Goal: Communication & Community: Participate in discussion

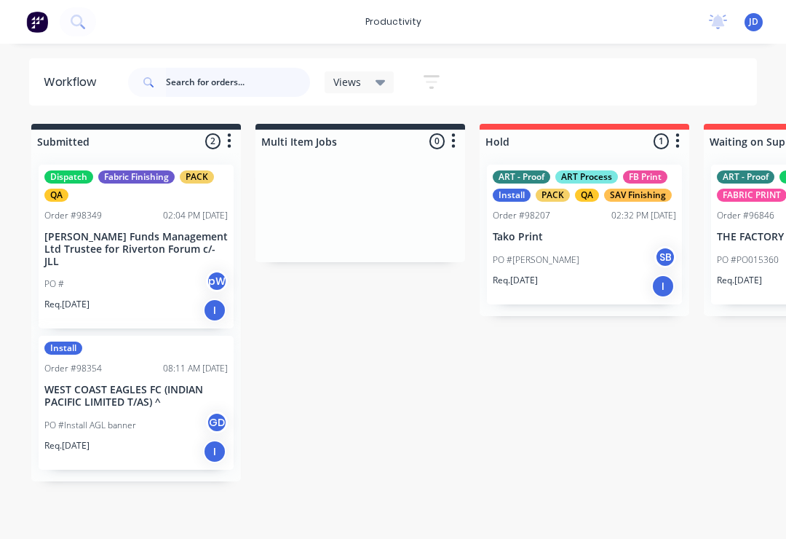
click at [198, 69] on input "text" at bounding box center [238, 82] width 144 height 29
click at [197, 87] on input "text" at bounding box center [238, 82] width 144 height 29
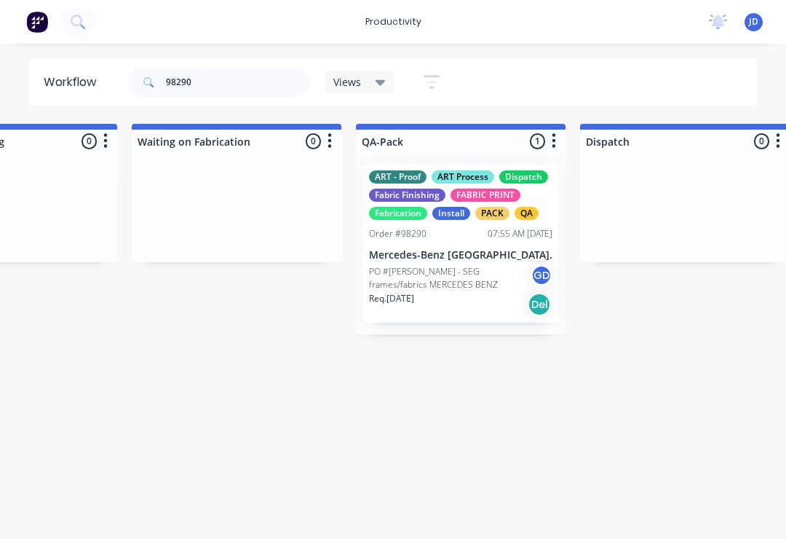
scroll to position [0, 3759]
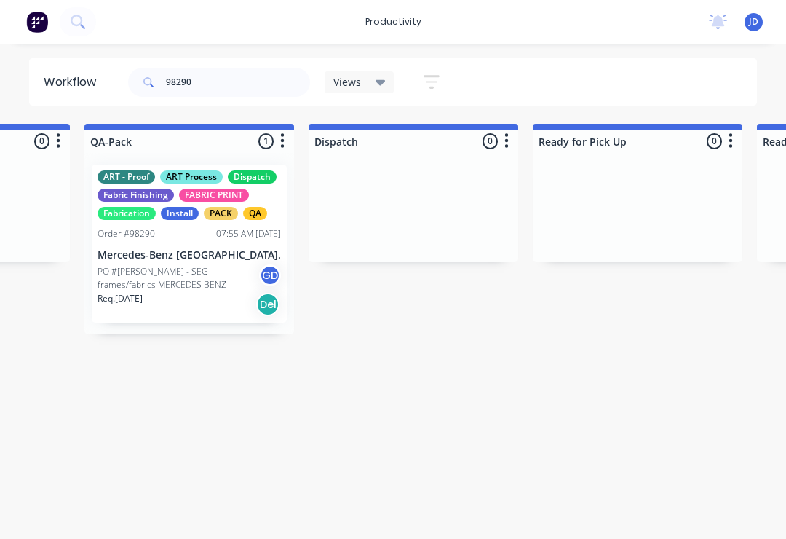
click at [210, 266] on p "PO #[PERSON_NAME] - SEG frames/fabrics MERCEDES BENZ" at bounding box center [179, 278] width 162 height 26
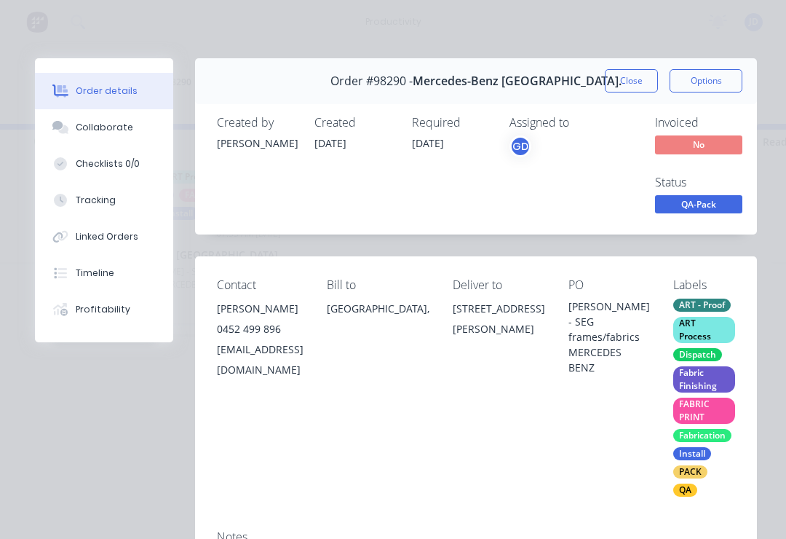
click at [115, 140] on button "Collaborate" at bounding box center [104, 127] width 138 height 36
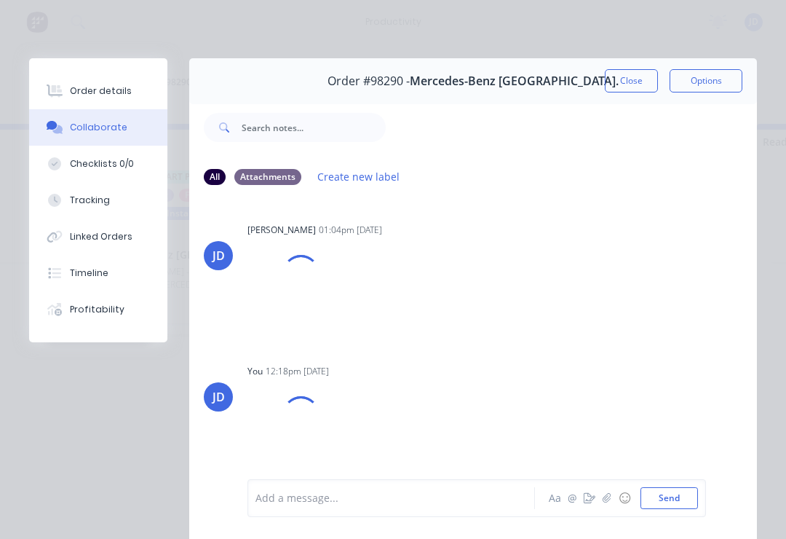
click at [606, 501] on icon "button" at bounding box center [607, 498] width 9 height 10
click at [695, 500] on button "Send" at bounding box center [670, 498] width 58 height 22
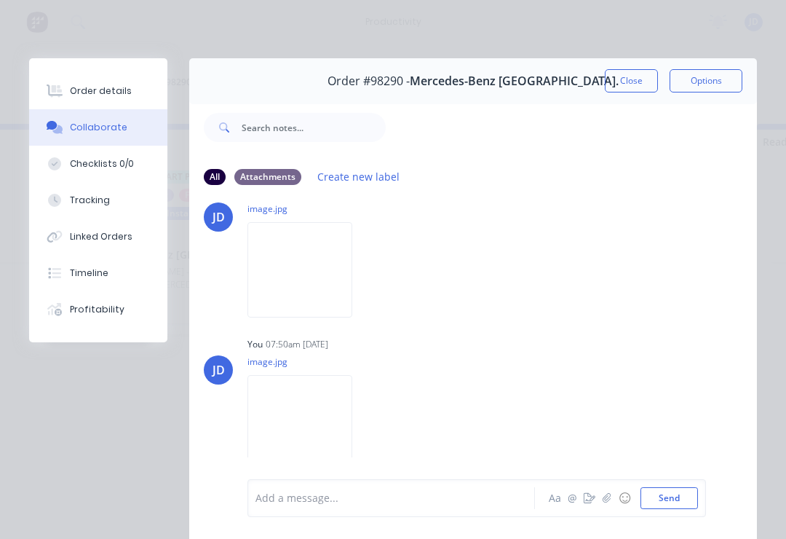
scroll to position [668, 0]
click at [628, 92] on button "Close" at bounding box center [631, 80] width 53 height 23
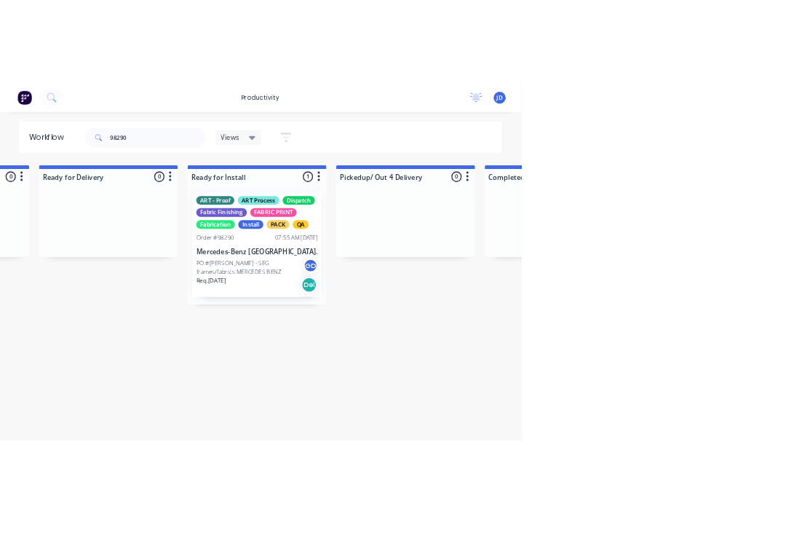
scroll to position [0, 4691]
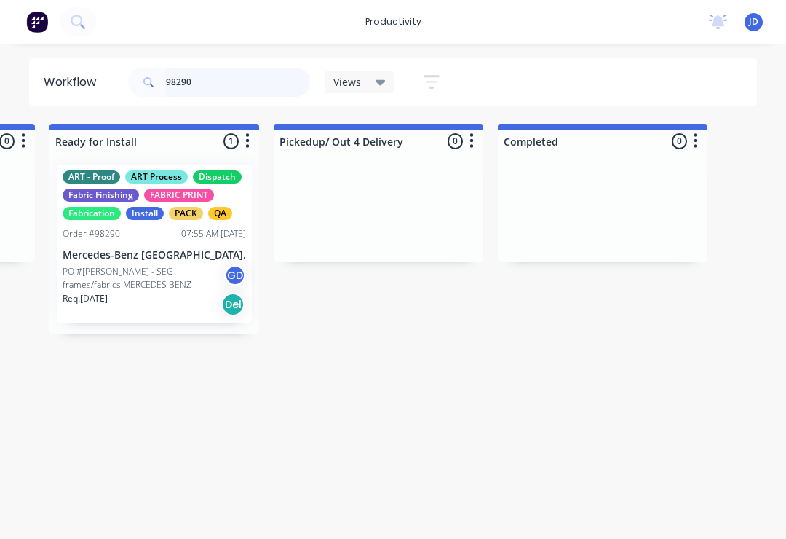
click at [213, 90] on input "98290" at bounding box center [238, 82] width 144 height 29
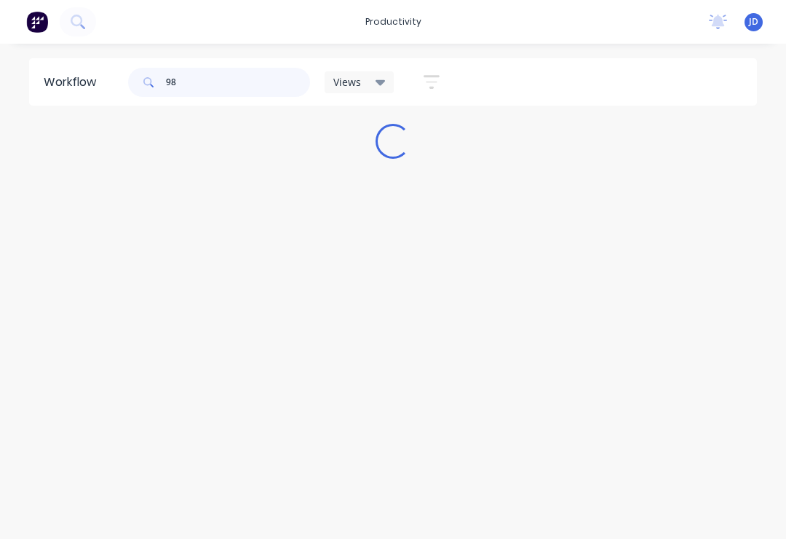
scroll to position [0, 0]
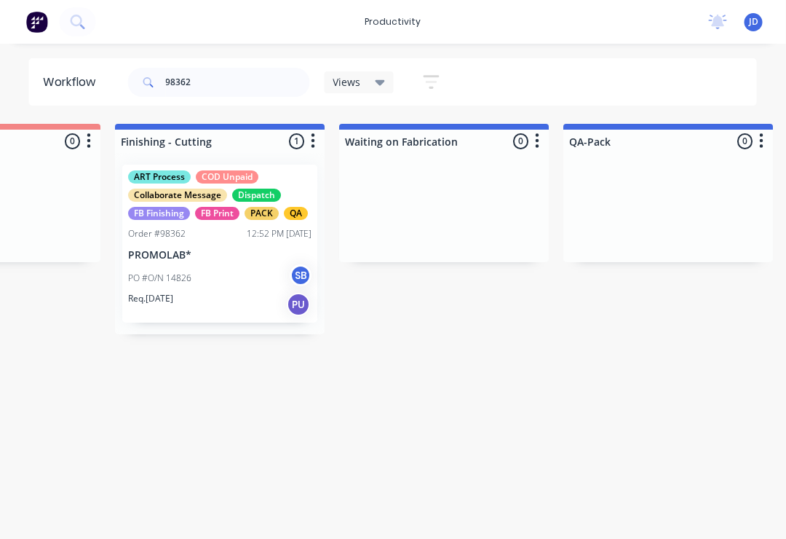
click at [236, 268] on div "PO #O/N 14826 SB" at bounding box center [220, 278] width 183 height 28
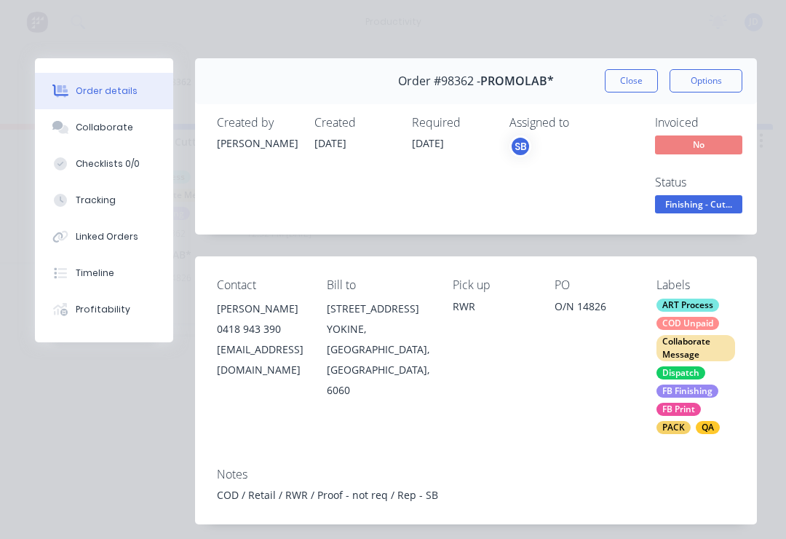
click at [116, 128] on div "Collaborate" at bounding box center [105, 127] width 58 height 13
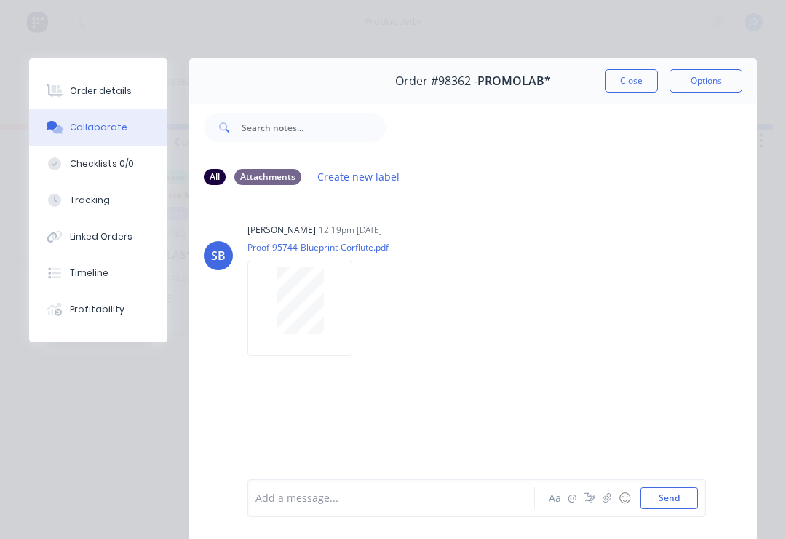
click at [609, 499] on icon "button" at bounding box center [607, 498] width 9 height 10
click at [676, 502] on button "Send" at bounding box center [670, 498] width 58 height 22
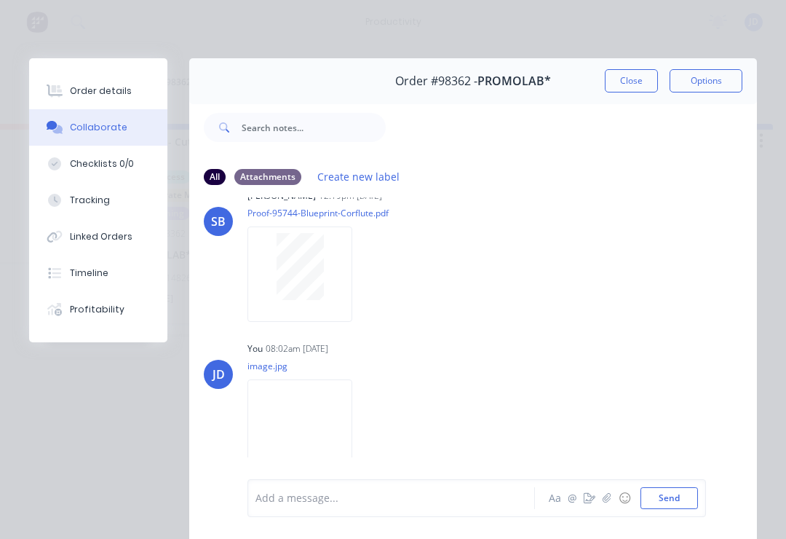
scroll to position [33, 0]
click at [633, 76] on button "Close" at bounding box center [631, 80] width 53 height 23
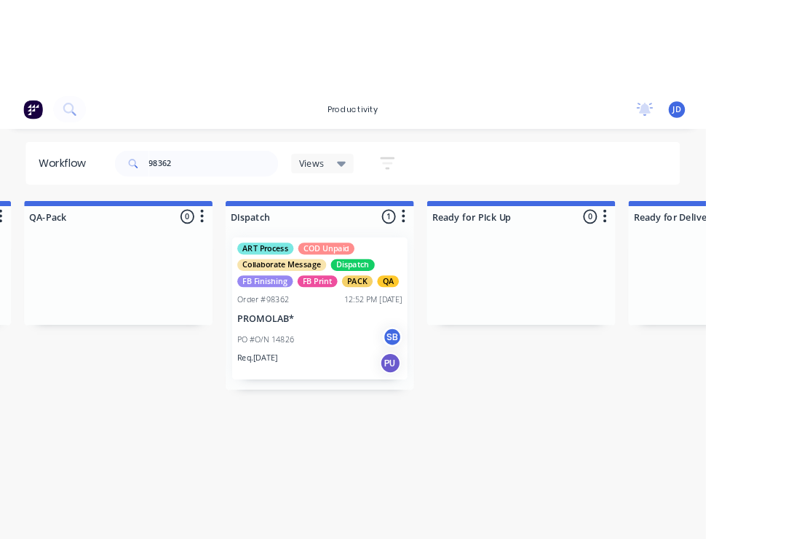
scroll to position [0, 3850]
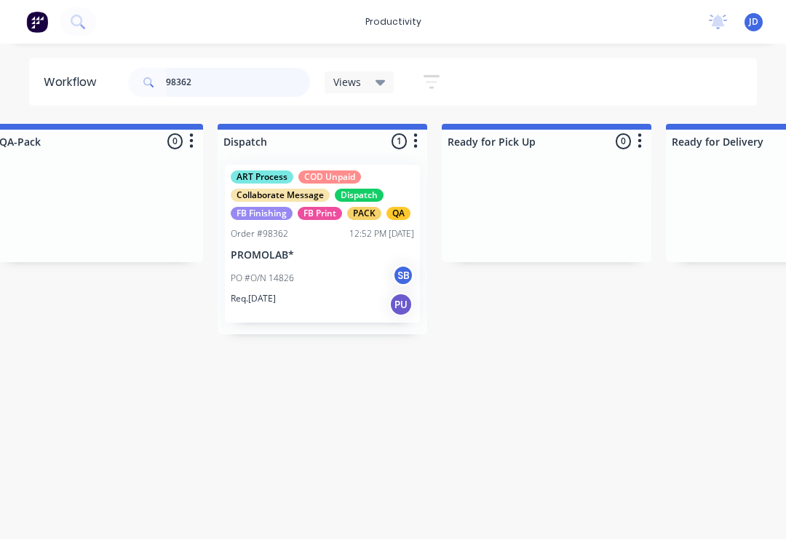
click at [226, 87] on input "98362" at bounding box center [238, 82] width 144 height 29
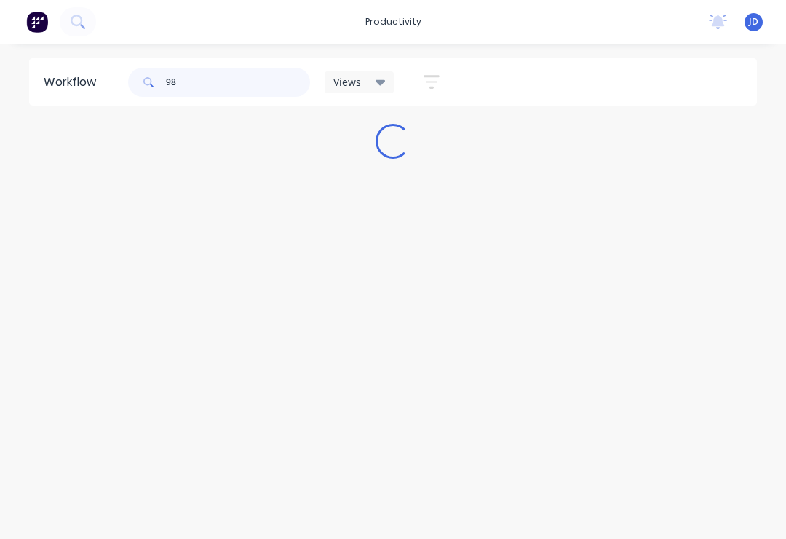
scroll to position [0, 0]
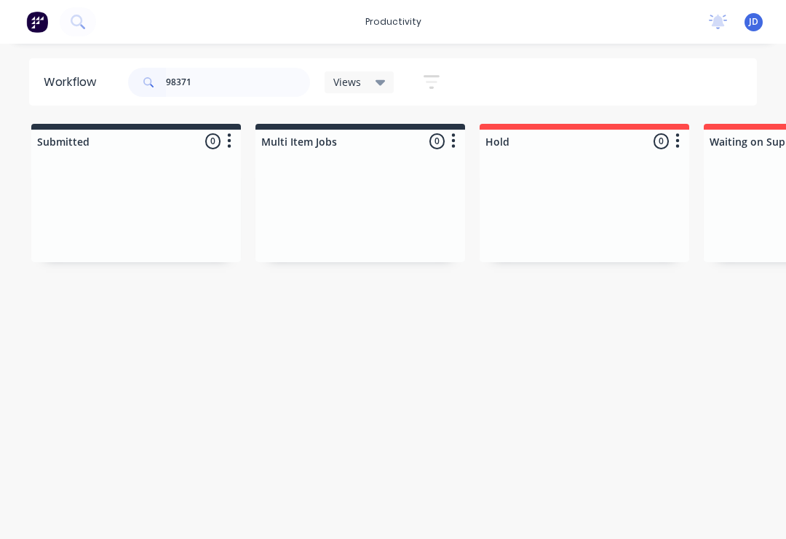
click at [240, 202] on div at bounding box center [136, 207] width 210 height 109
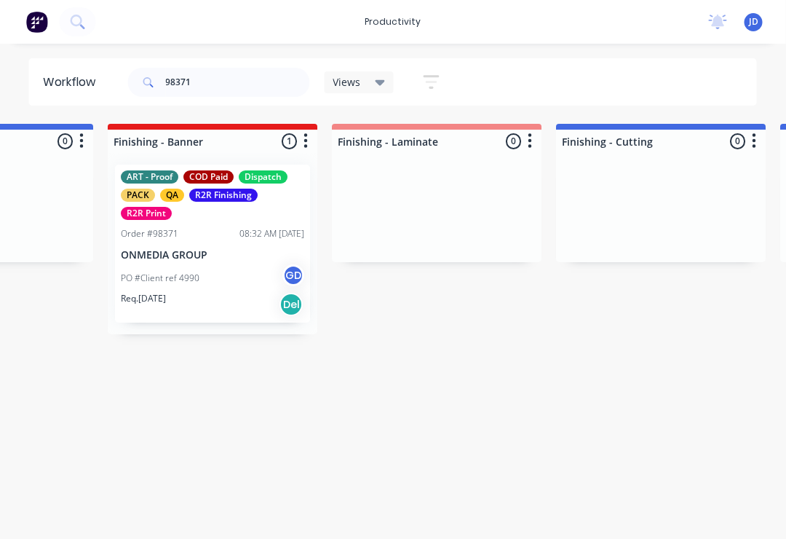
scroll to position [0, 2866]
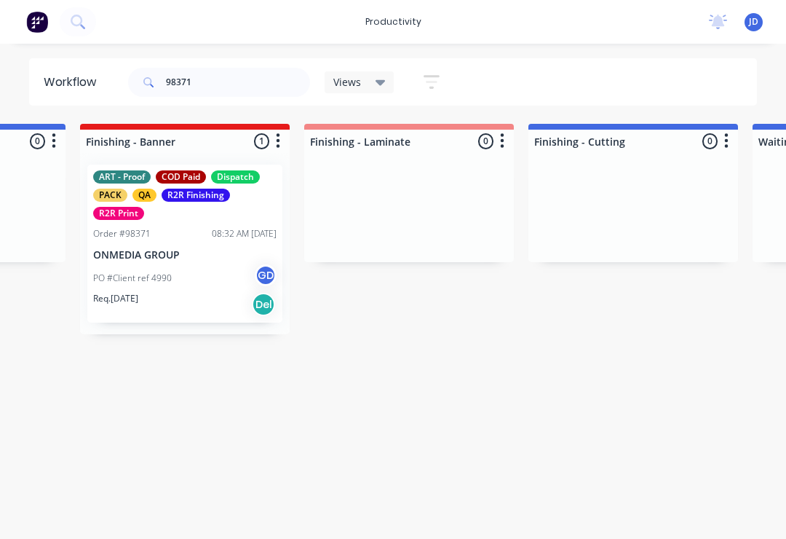
click at [194, 254] on p "ONMEDIA GROUP" at bounding box center [184, 255] width 183 height 12
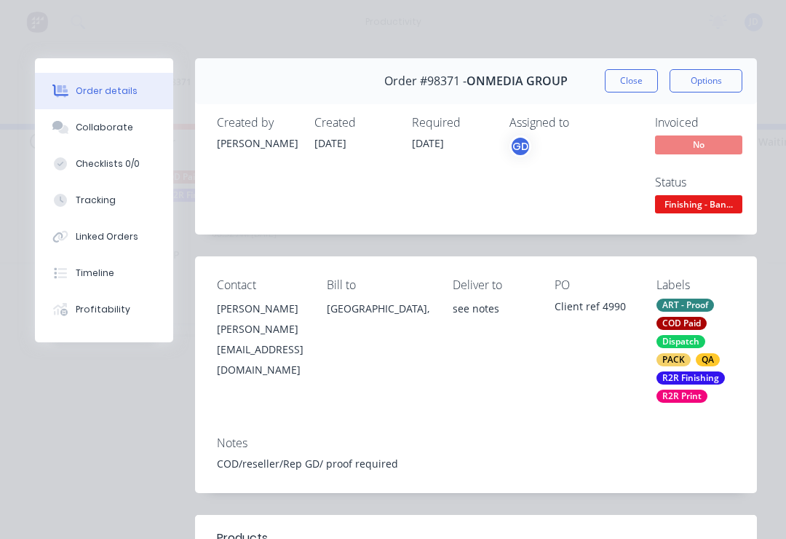
click at [106, 131] on div "Collaborate" at bounding box center [105, 127] width 58 height 13
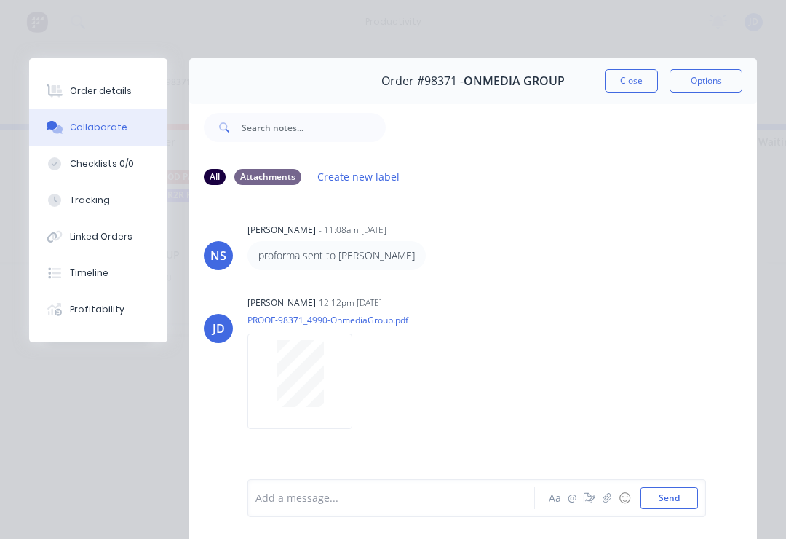
click at [602, 505] on button "button" at bounding box center [606, 497] width 17 height 17
click at [685, 494] on button "Send" at bounding box center [670, 498] width 58 height 22
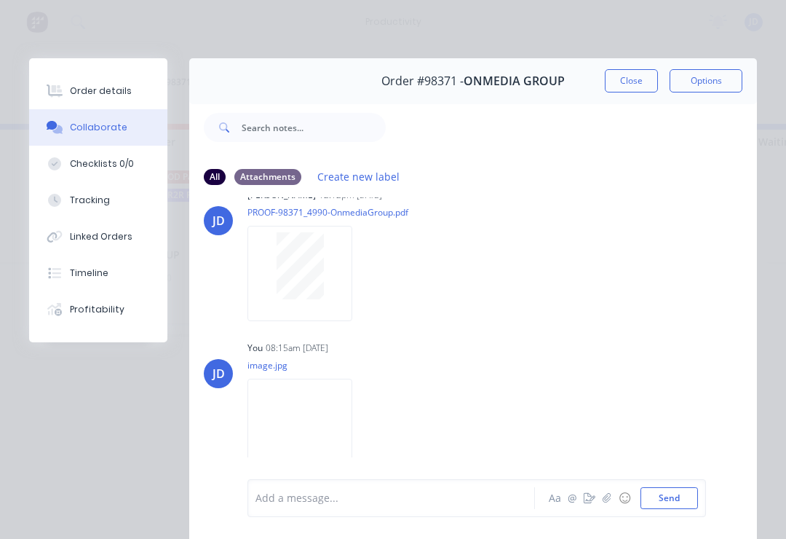
scroll to position [106, 0]
click at [610, 506] on button "button" at bounding box center [606, 497] width 17 height 17
click at [697, 488] on button "Send" at bounding box center [670, 498] width 58 height 22
click at [633, 77] on button "Close" at bounding box center [631, 80] width 53 height 23
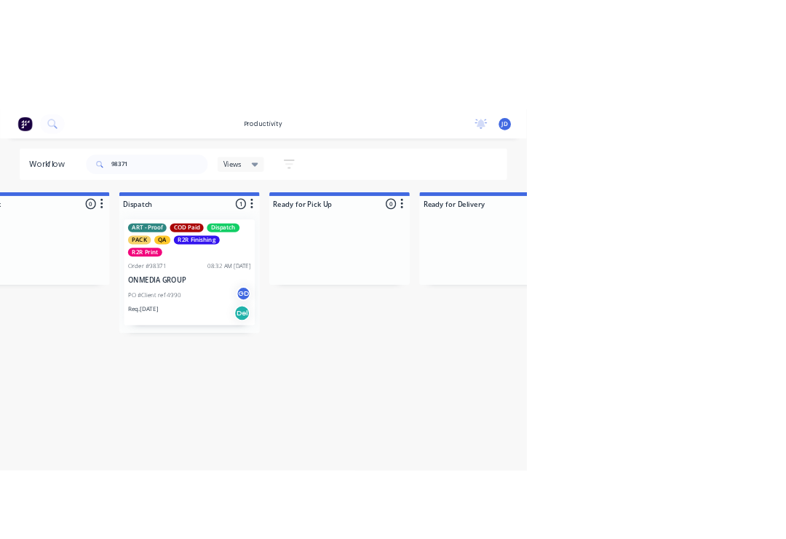
scroll to position [0, 4067]
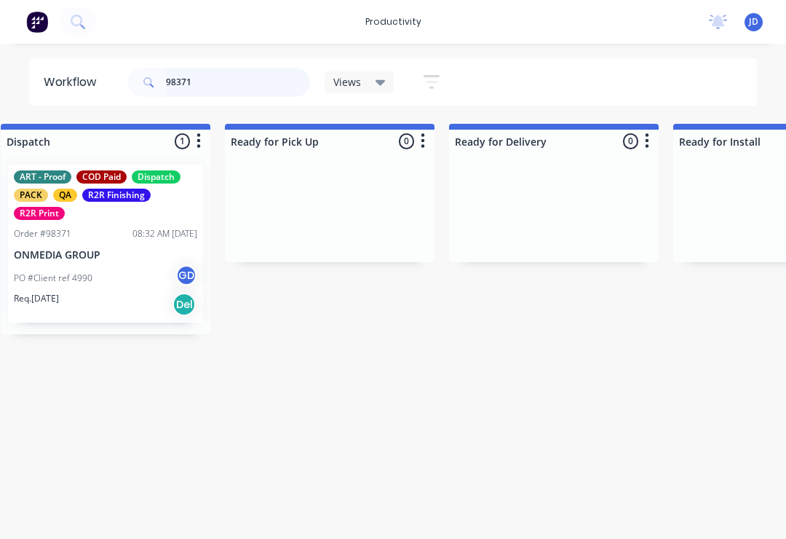
click at [218, 80] on input "98371" at bounding box center [238, 82] width 144 height 29
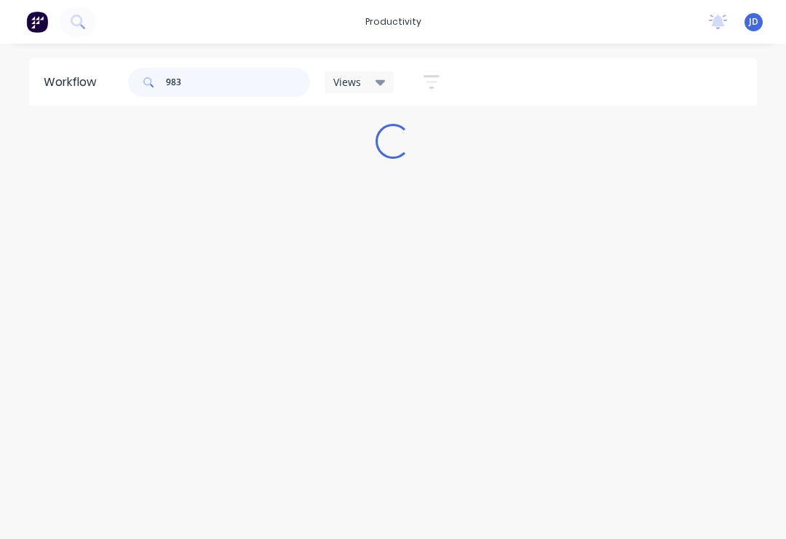
scroll to position [0, 0]
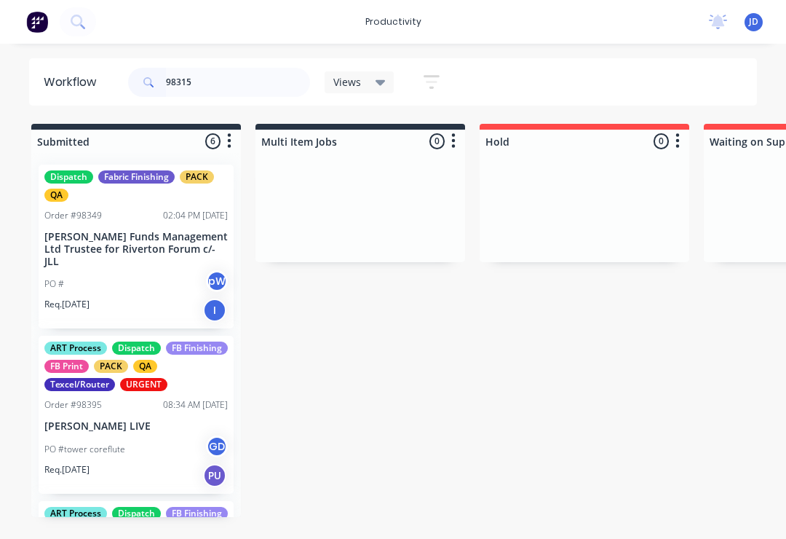
click at [231, 84] on input "98315" at bounding box center [238, 82] width 144 height 29
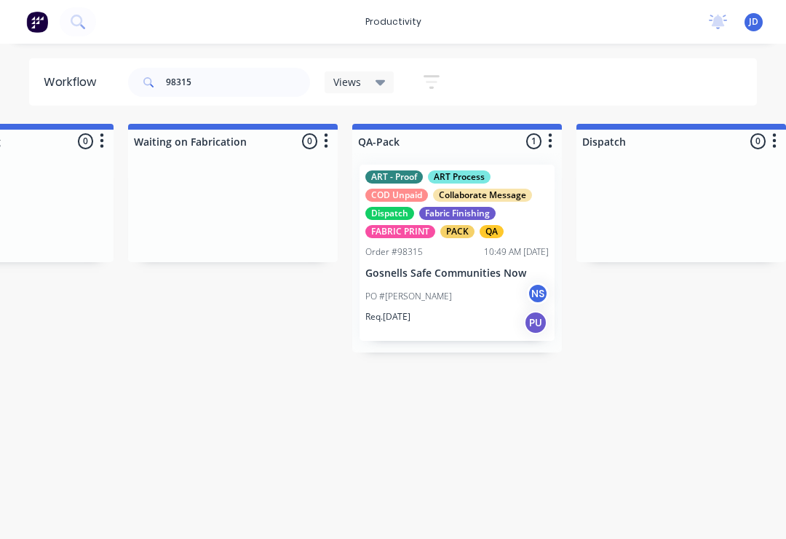
scroll to position [0, 3490]
click at [464, 258] on div "Order #98315 10:49 AM [DATE]" at bounding box center [457, 251] width 183 height 13
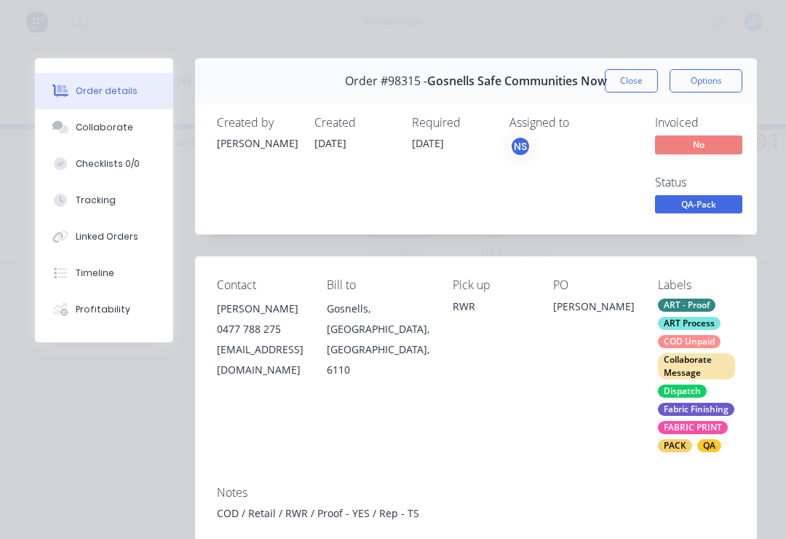
click at [122, 127] on div "Collaborate" at bounding box center [105, 127] width 58 height 13
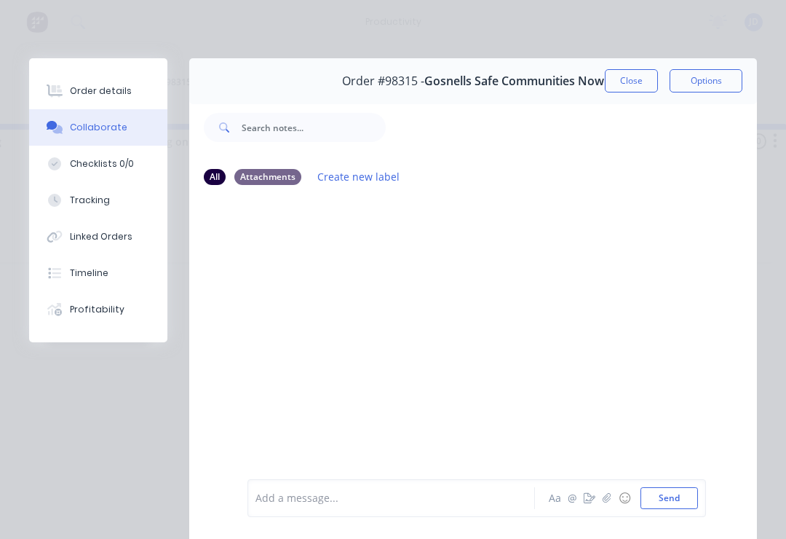
click at [604, 502] on icon "button" at bounding box center [607, 498] width 9 height 10
click at [668, 507] on button "Send" at bounding box center [670, 498] width 58 height 22
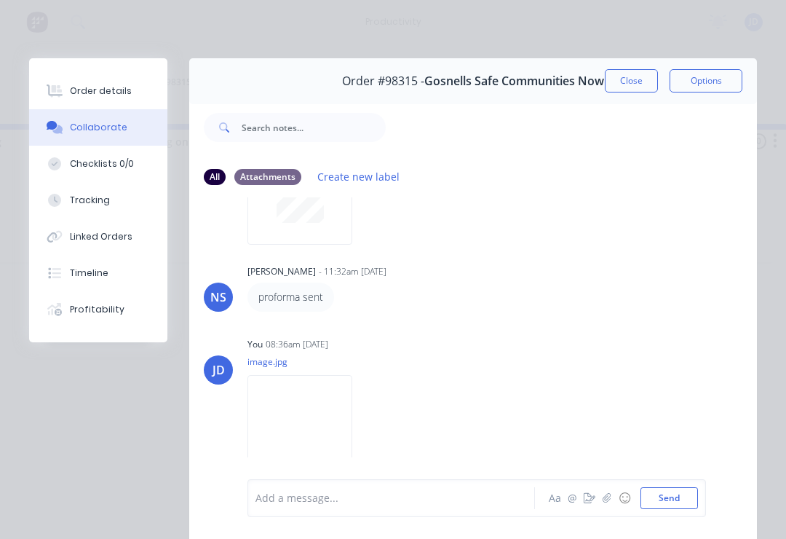
scroll to position [265, 0]
click at [610, 499] on icon "button" at bounding box center [607, 497] width 8 height 9
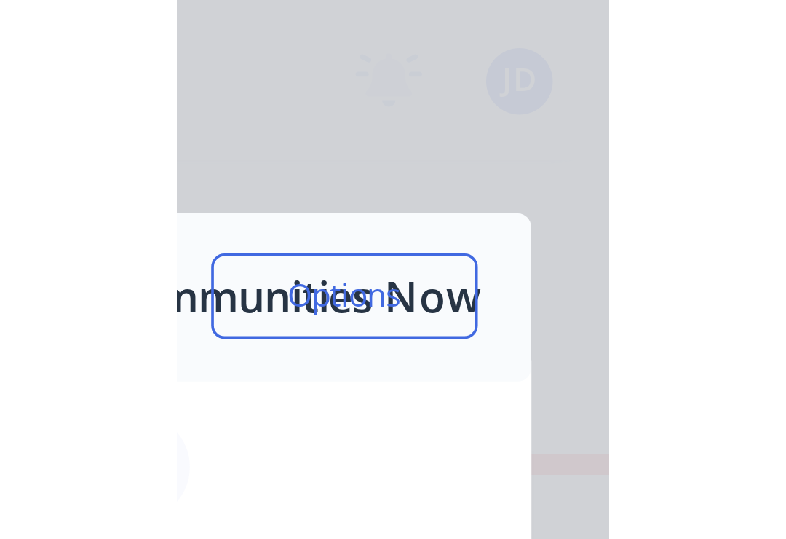
scroll to position [0, 3490]
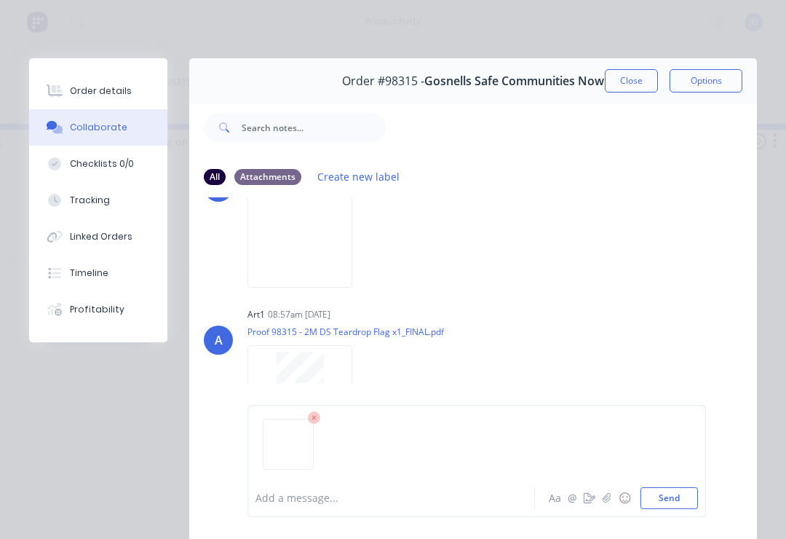
click at [690, 494] on button "Send" at bounding box center [670, 498] width 58 height 22
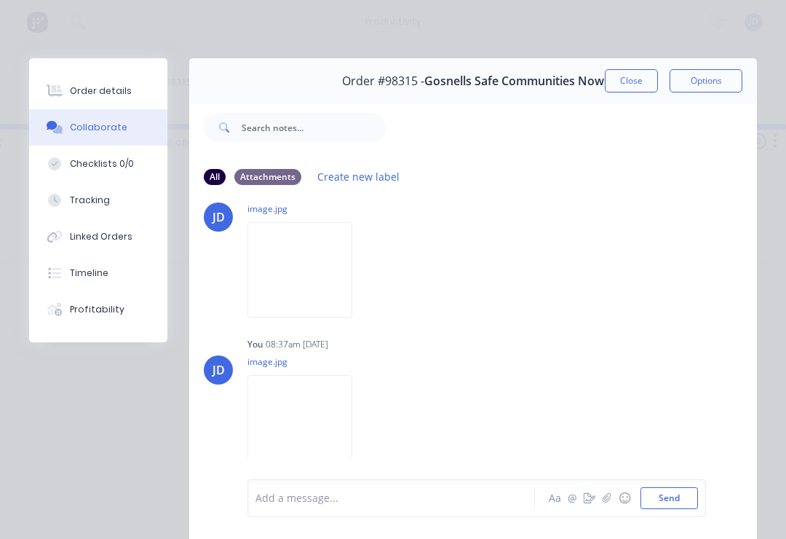
scroll to position [424, 0]
click at [651, 75] on button "Close" at bounding box center [631, 80] width 53 height 23
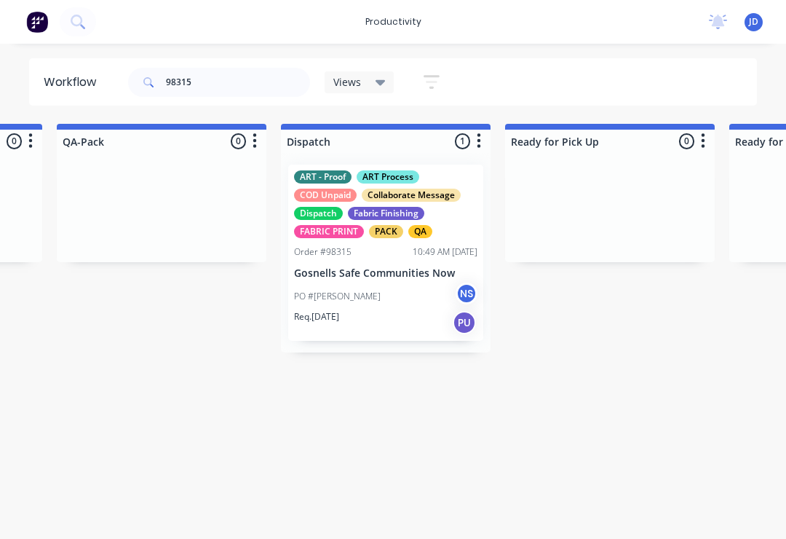
scroll to position [0, 3788]
click at [216, 87] on input "98315" at bounding box center [238, 82] width 144 height 29
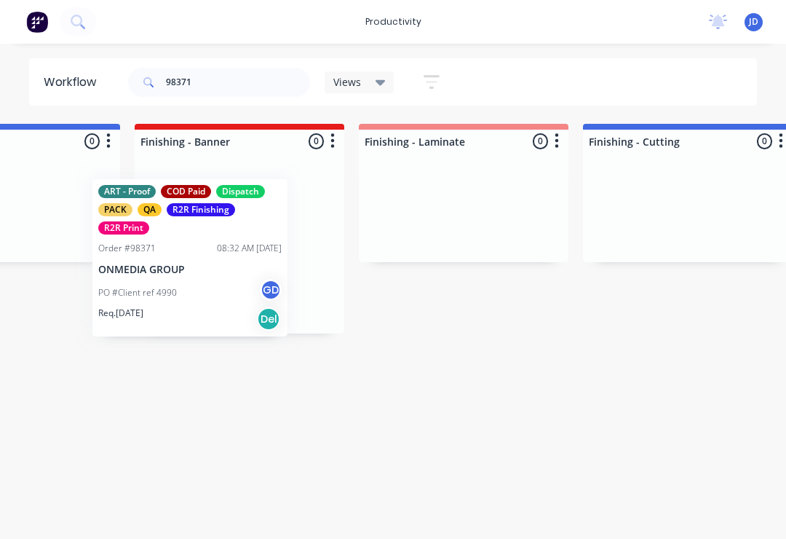
scroll to position [0, 2810]
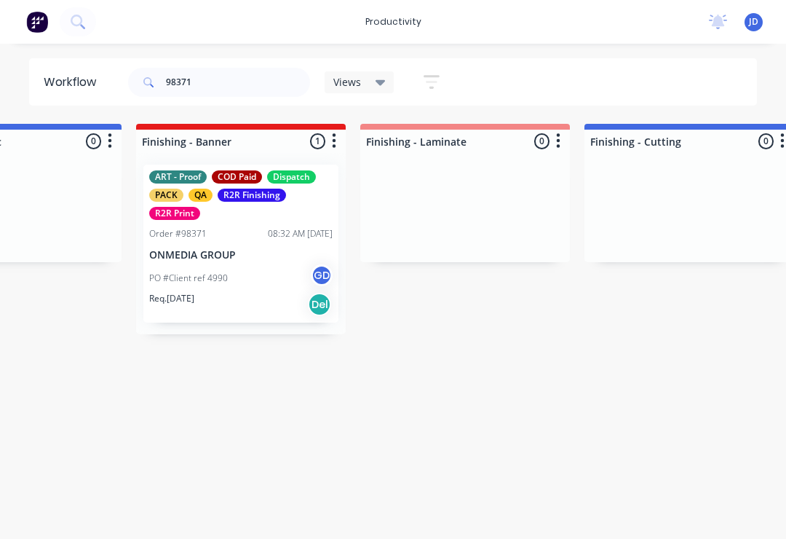
click at [239, 259] on p "ONMEDIA GROUP" at bounding box center [240, 255] width 183 height 12
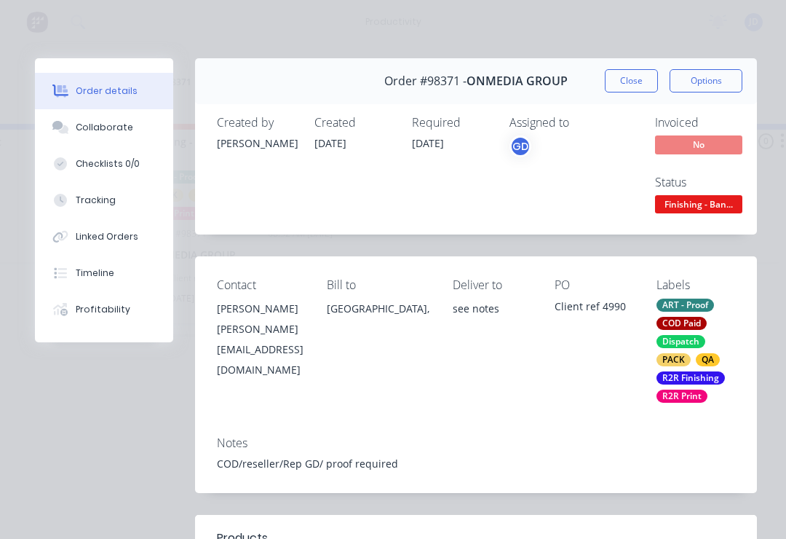
click at [123, 133] on div "Collaborate" at bounding box center [105, 127] width 58 height 13
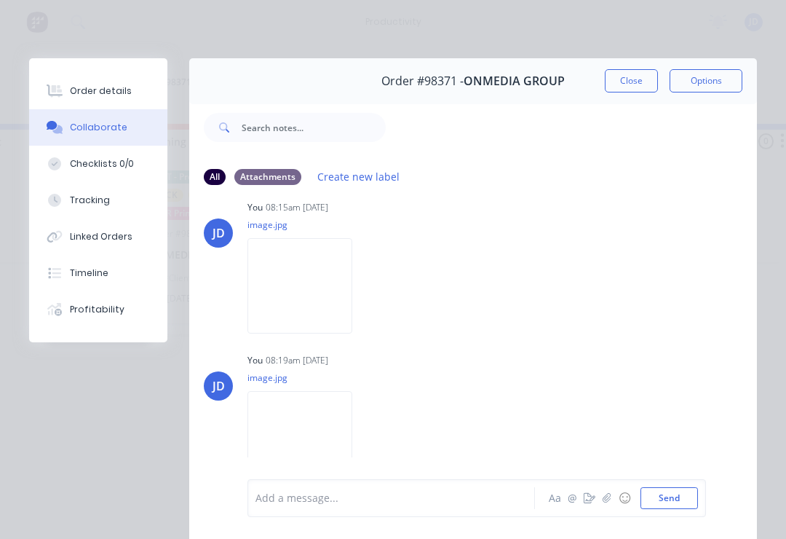
scroll to position [249, 0]
click at [0, 0] on button "button" at bounding box center [0, 0] width 0 height 0
click at [0, 0] on button "Delete" at bounding box center [0, 0] width 0 height 0
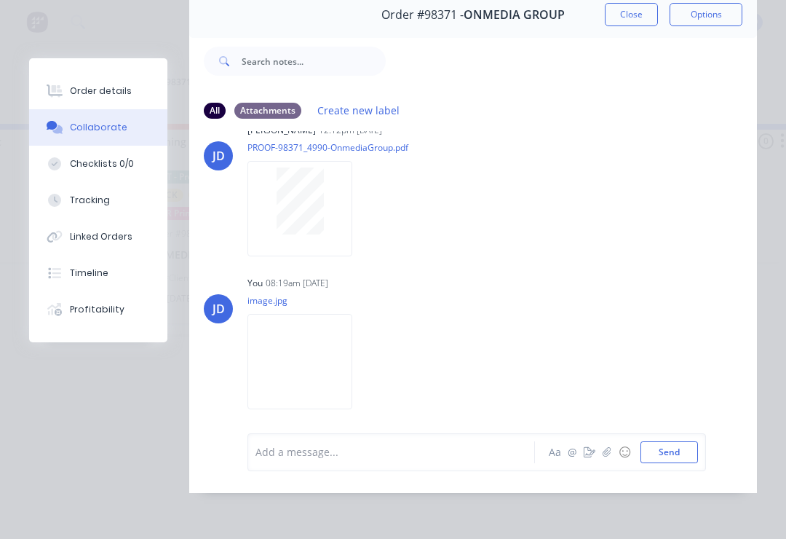
scroll to position [88, 0]
click at [0, 0] on icon "button" at bounding box center [0, 0] width 0 height 0
click at [0, 0] on button "Delete" at bounding box center [0, 0] width 0 height 0
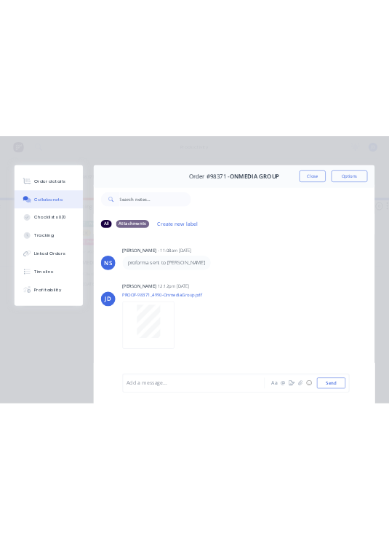
scroll to position [0, 0]
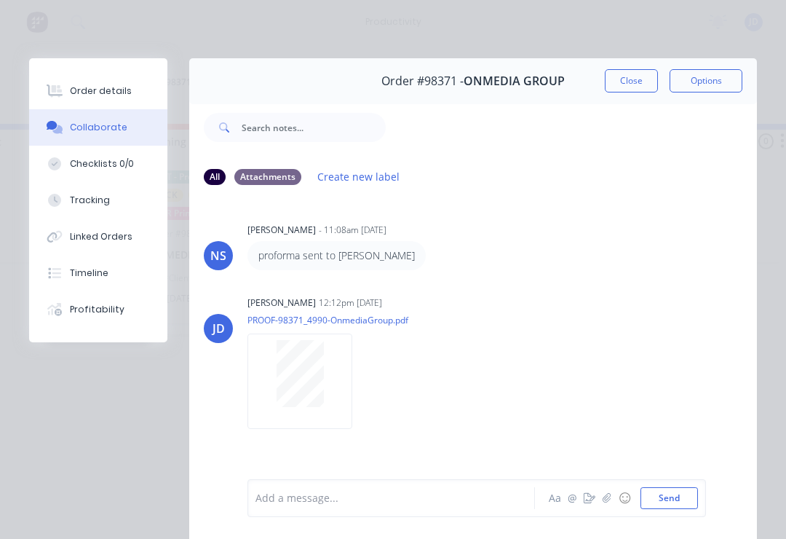
click at [633, 76] on button "Close" at bounding box center [631, 80] width 53 height 23
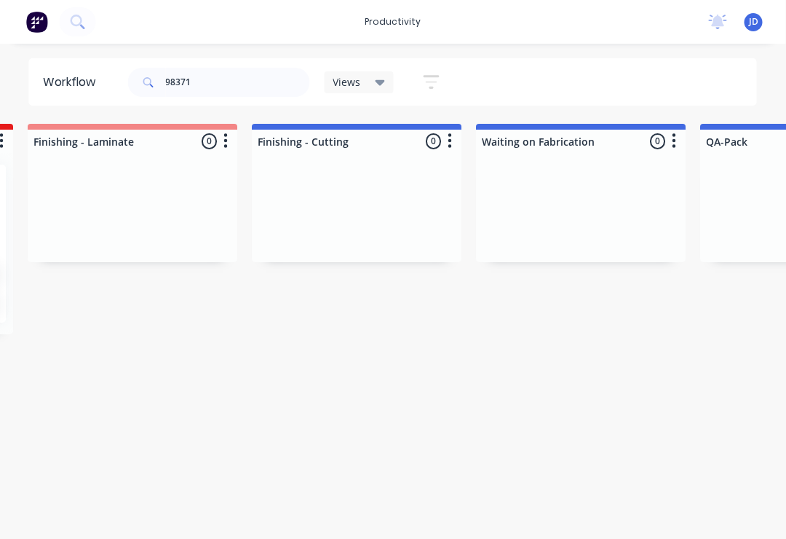
scroll to position [0, 3151]
click at [217, 82] on input "98371" at bounding box center [238, 82] width 144 height 29
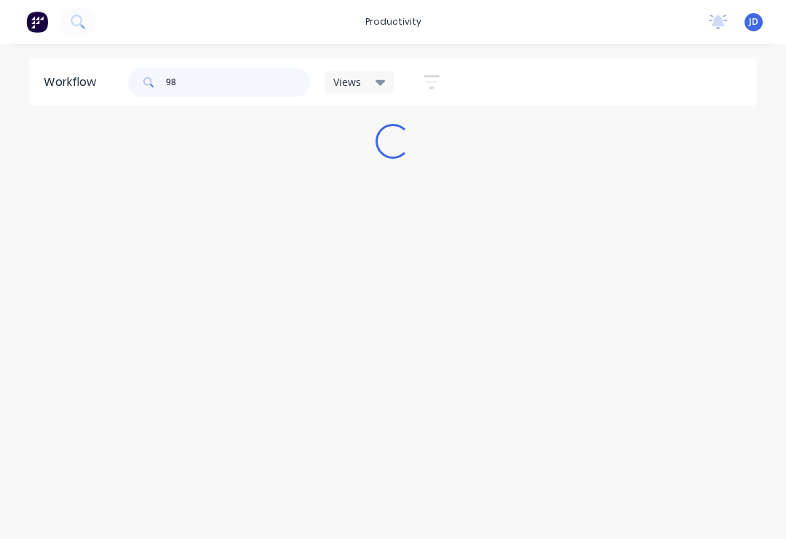
scroll to position [0, 0]
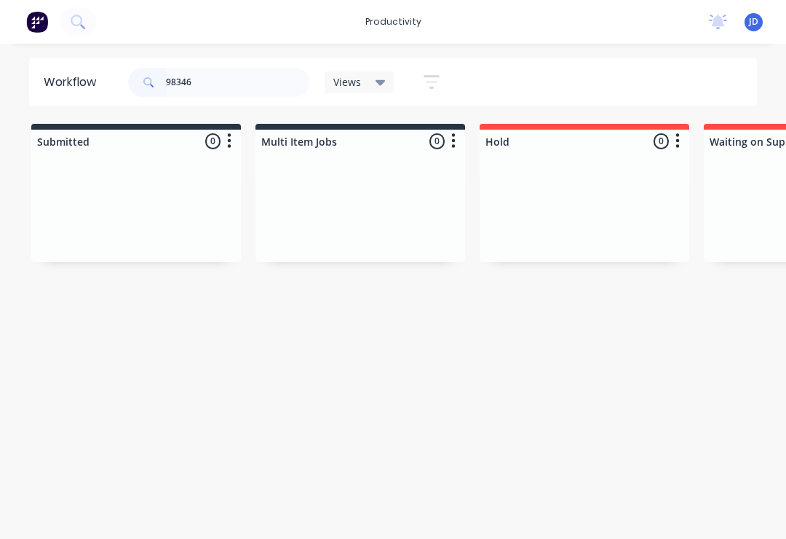
click at [261, 198] on div at bounding box center [361, 207] width 210 height 109
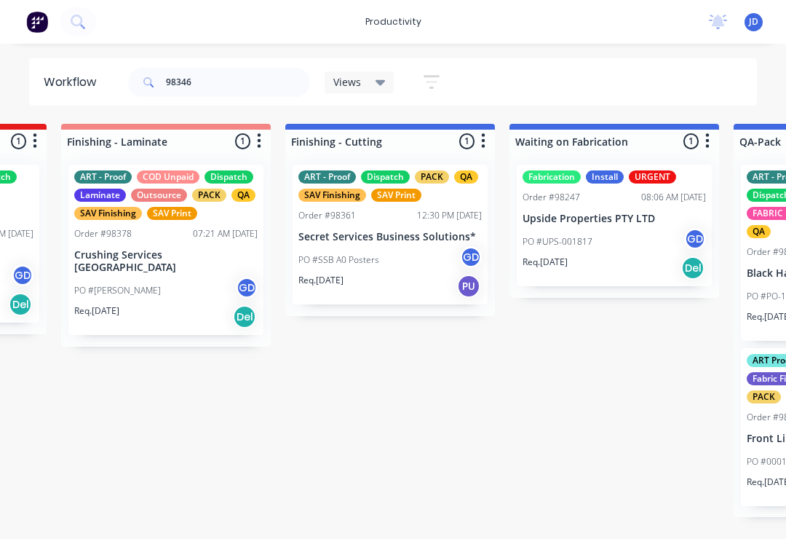
scroll to position [0, 3080]
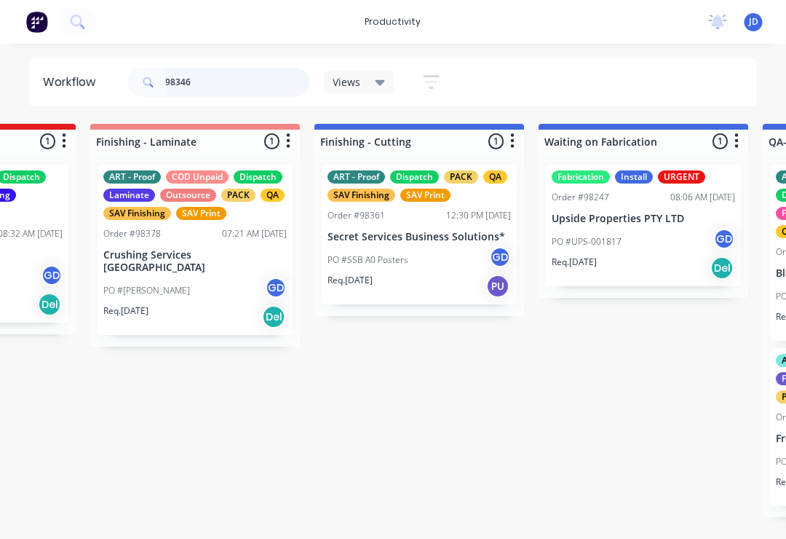
click at [222, 87] on input "98346" at bounding box center [238, 82] width 144 height 29
type input "98346"
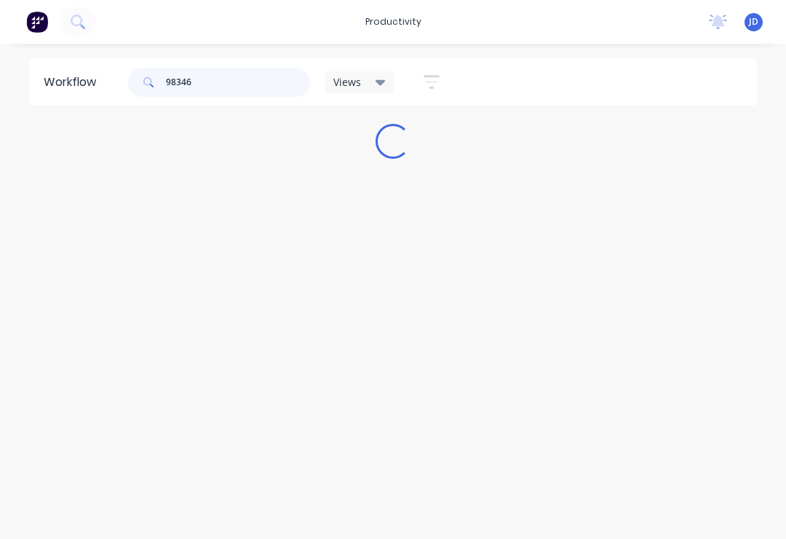
scroll to position [0, 0]
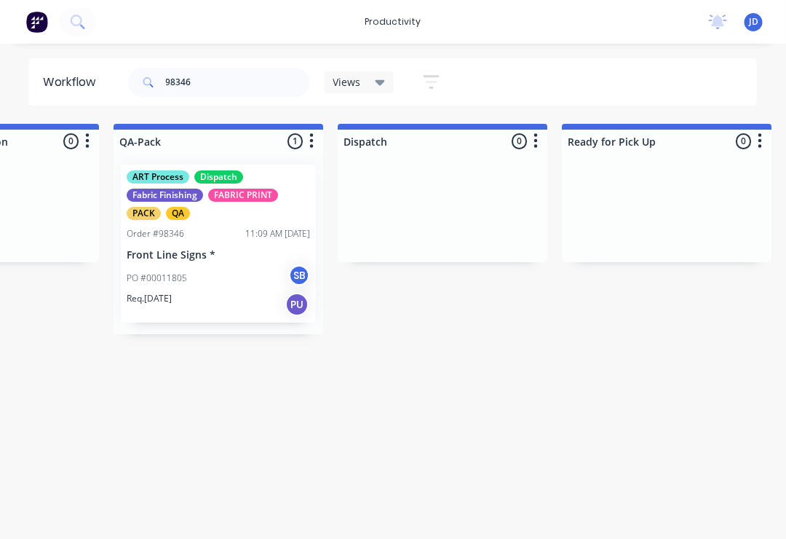
scroll to position [0, 3730]
click at [237, 269] on div "PO #00011805 SB" at bounding box center [218, 278] width 183 height 28
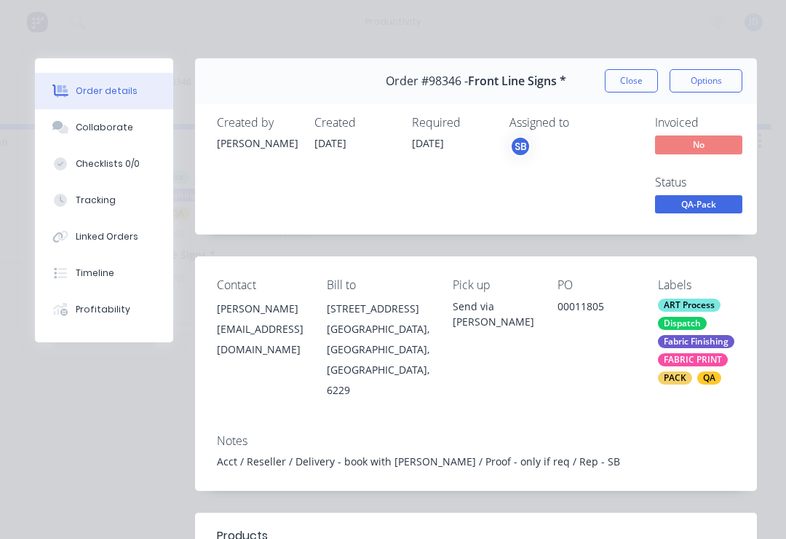
click at [119, 130] on div "Collaborate" at bounding box center [105, 127] width 58 height 13
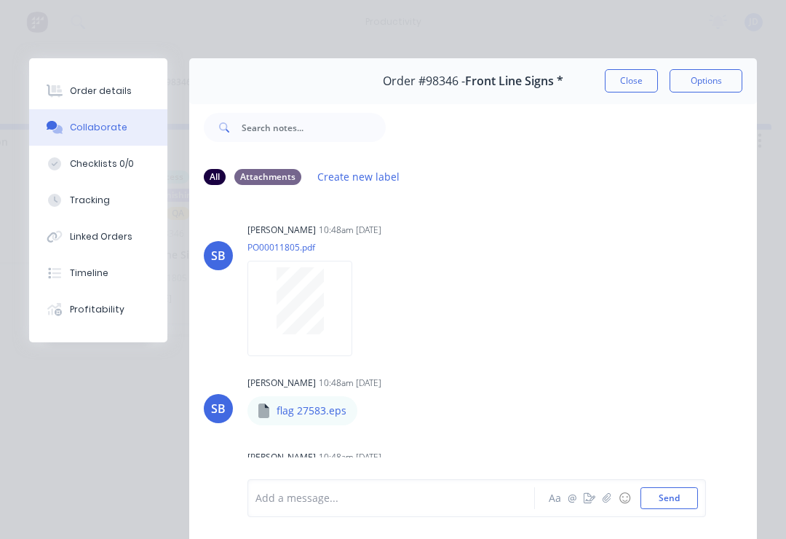
click at [605, 502] on icon "button" at bounding box center [607, 498] width 9 height 10
click at [685, 498] on button "Send" at bounding box center [670, 498] width 58 height 22
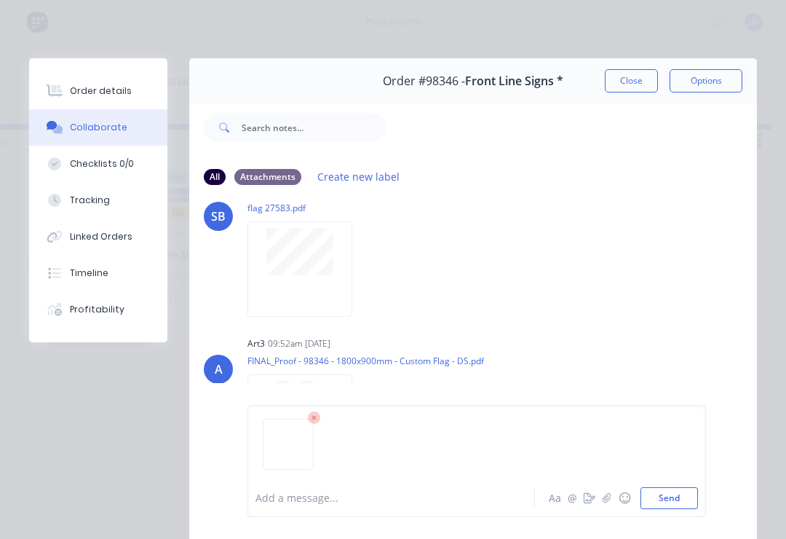
click at [673, 494] on button "Send" at bounding box center [670, 498] width 58 height 22
click at [0, 0] on button "button" at bounding box center [0, 0] width 0 height 0
click at [0, 0] on button "Delete" at bounding box center [0, 0] width 0 height 0
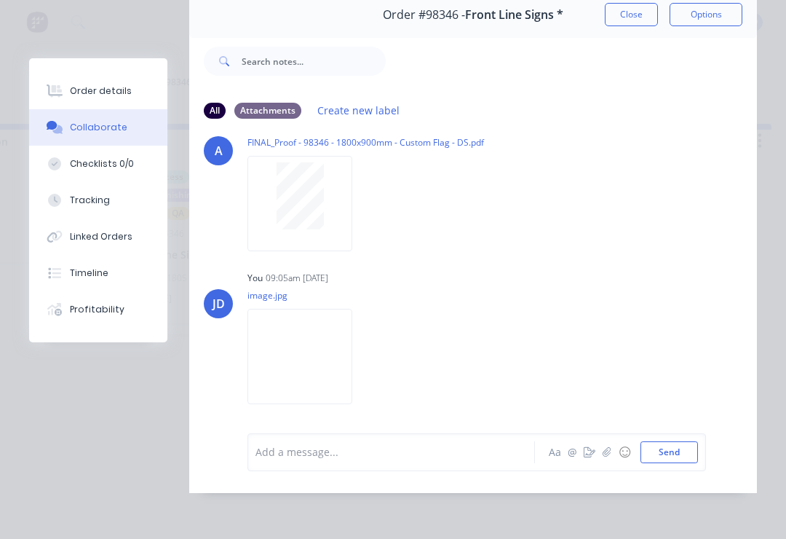
scroll to position [88, 0]
click at [601, 454] on button "button" at bounding box center [606, 451] width 17 height 17
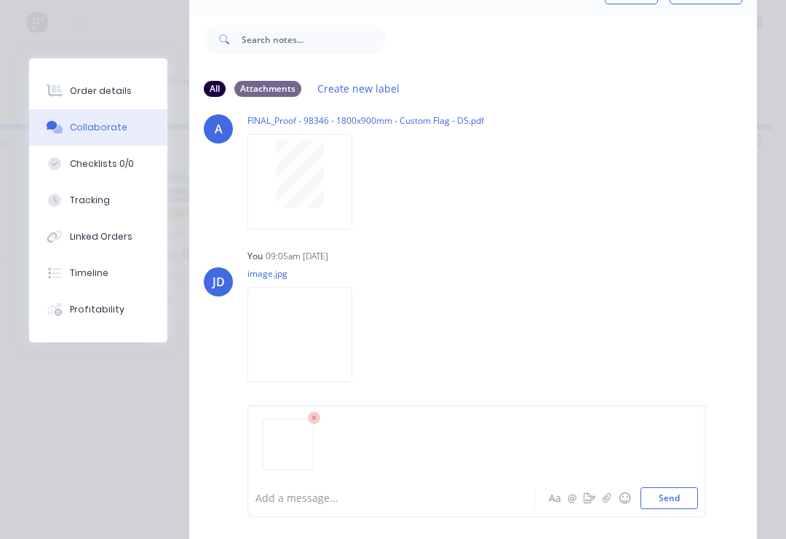
click at [695, 493] on button "Send" at bounding box center [670, 498] width 58 height 22
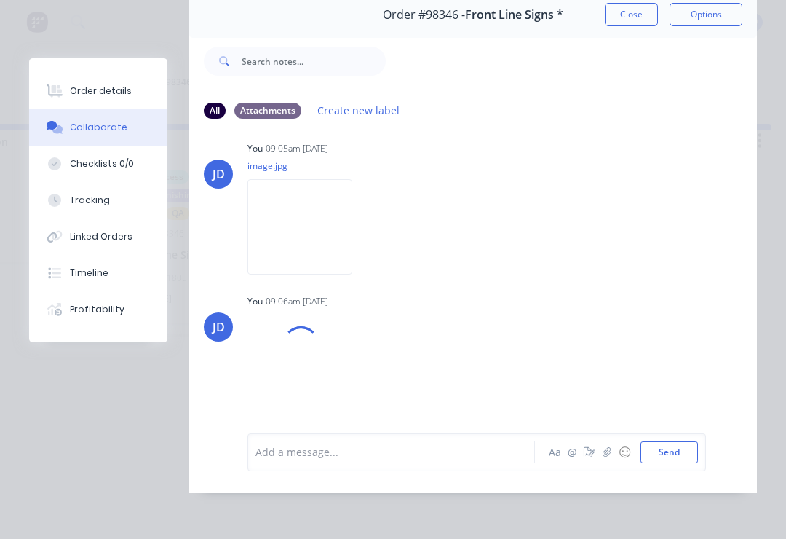
scroll to position [549, 0]
